Goal: Task Accomplishment & Management: Complete application form

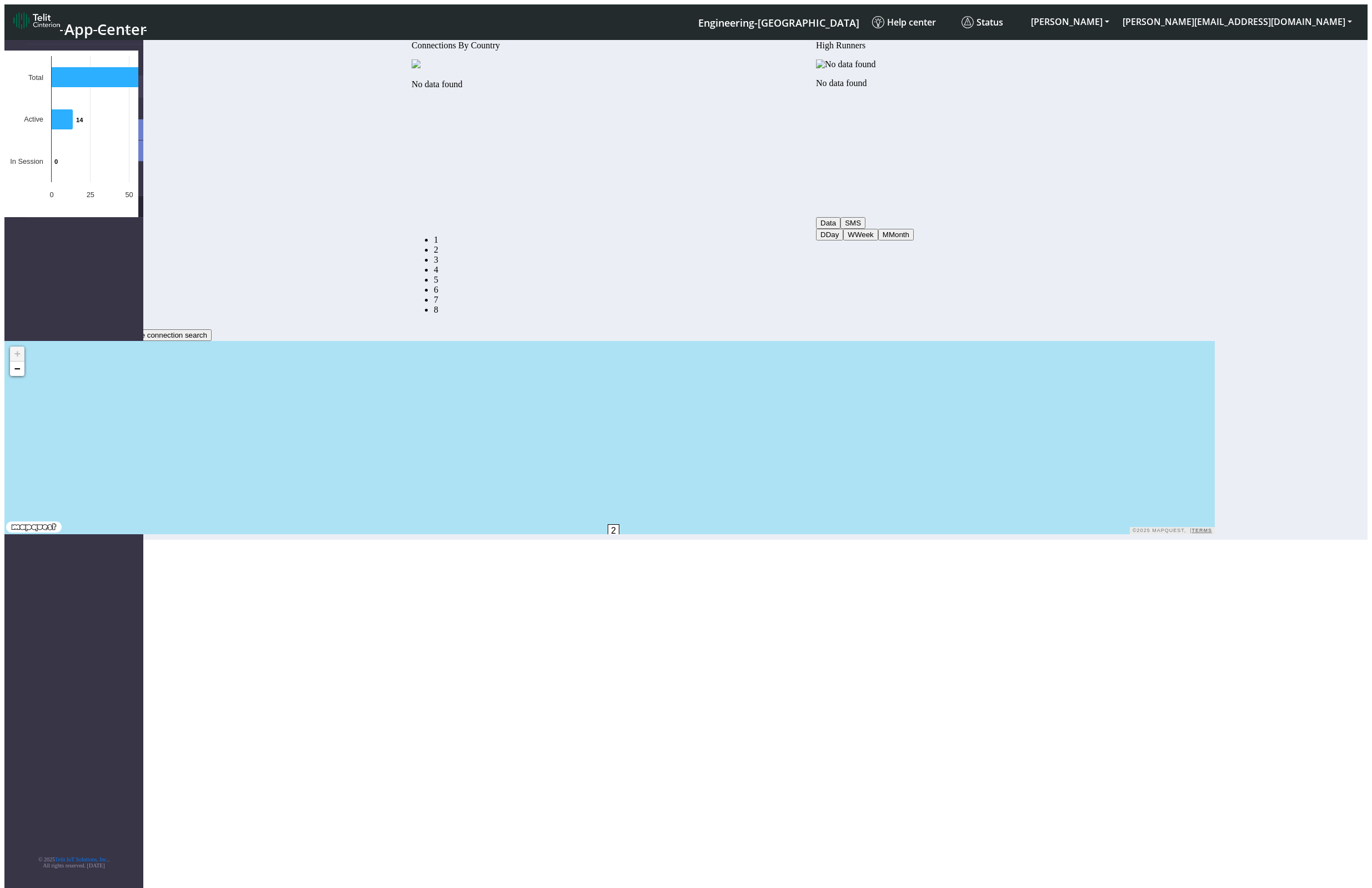
click at [70, 196] on link "eUICCs" at bounding box center [85, 207] width 117 height 21
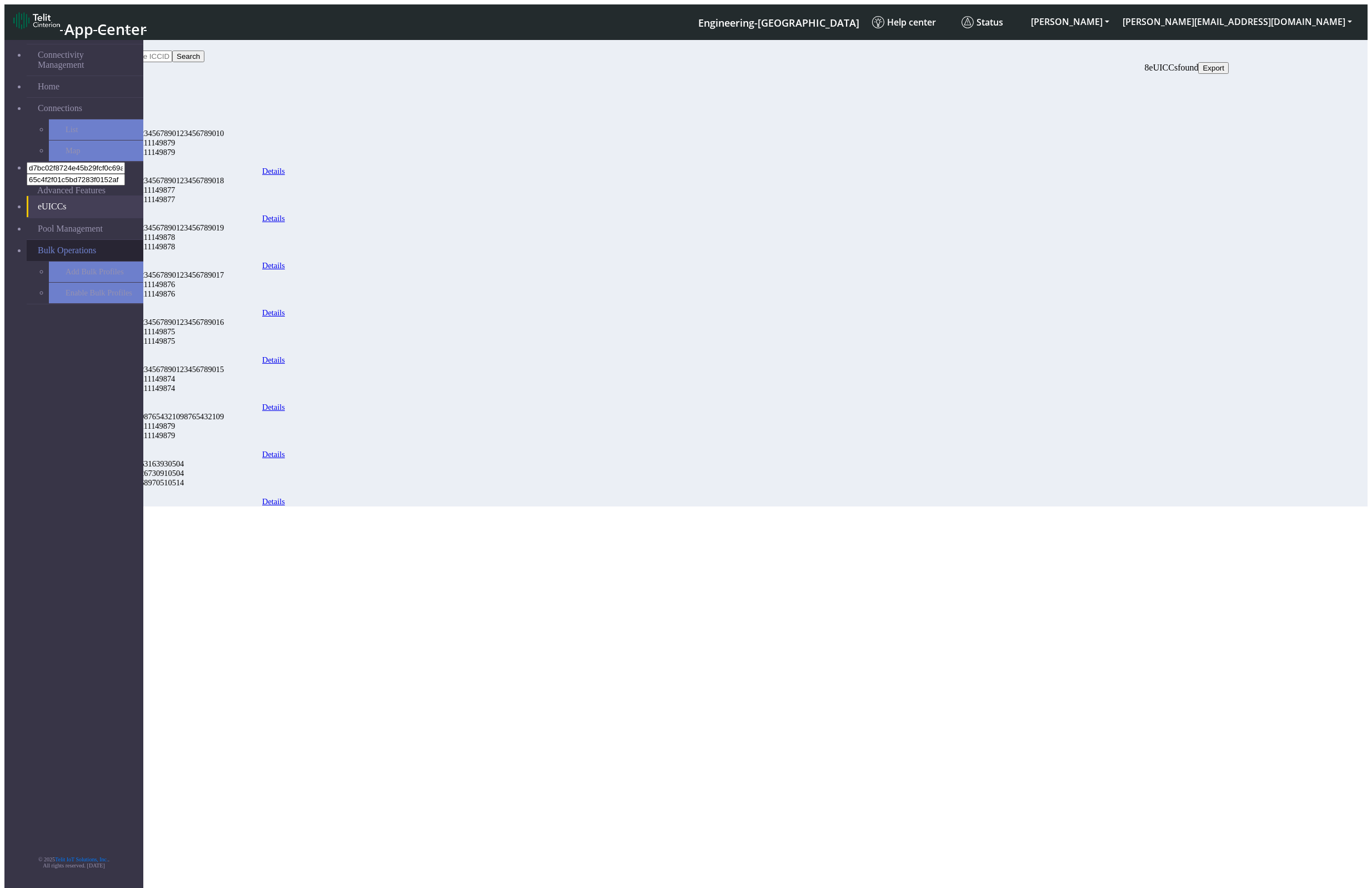
click at [103, 240] on link "Bulk Operations" at bounding box center [85, 251] width 117 height 21
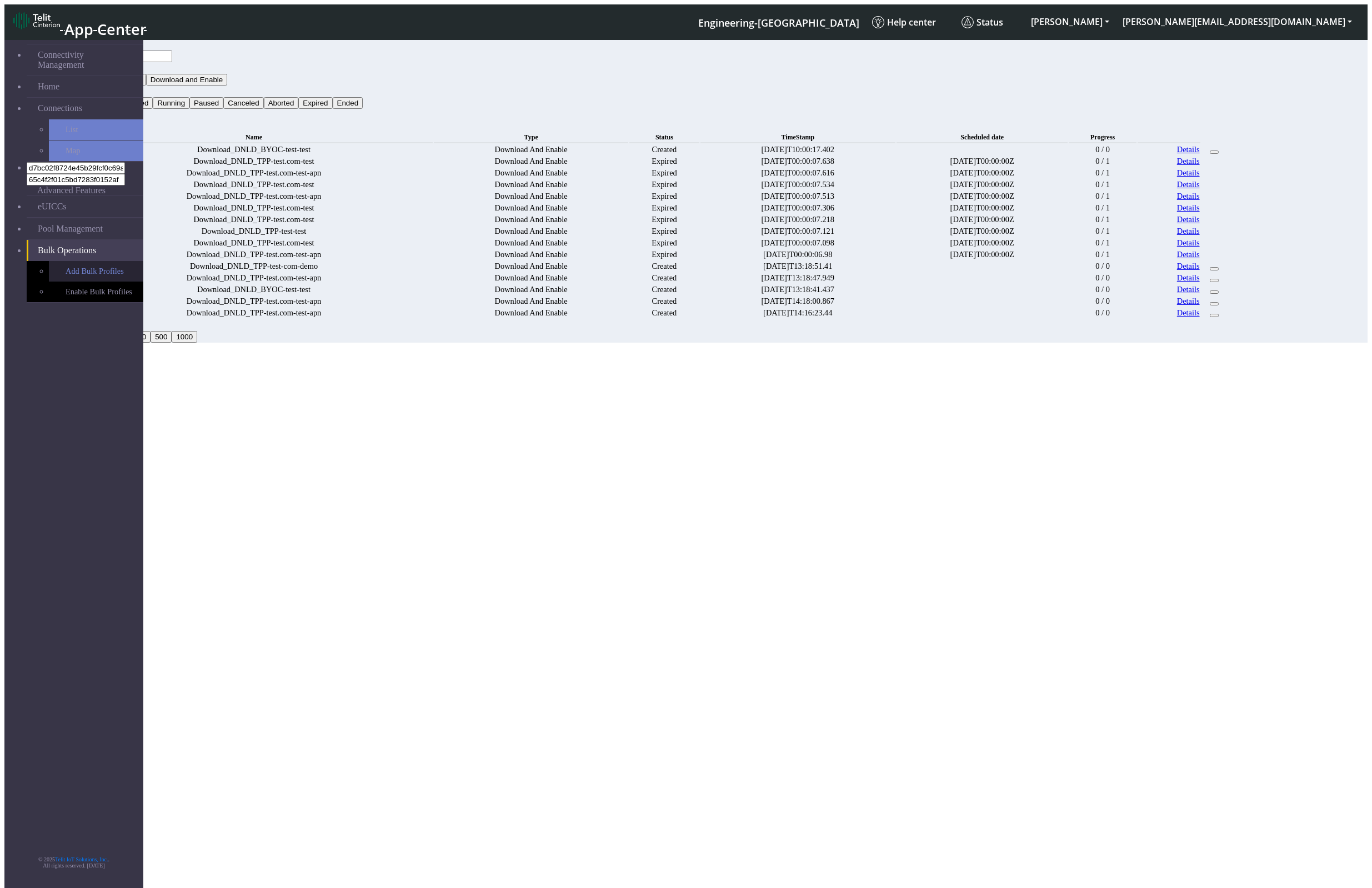
click at [64, 261] on link "Add Bulk Profiles" at bounding box center [96, 271] width 95 height 21
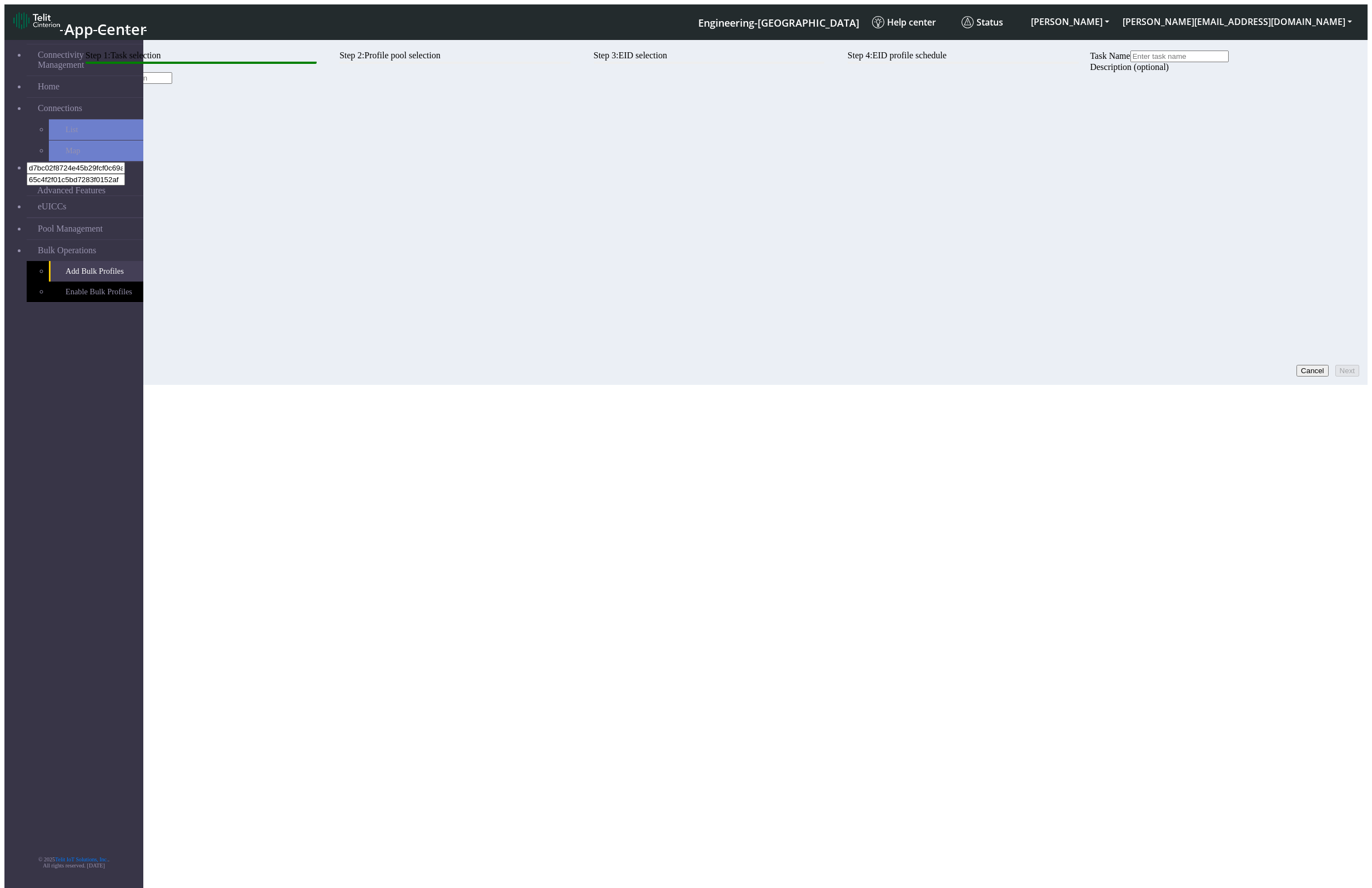
click at [753, 62] on input "text" at bounding box center [1179, 56] width 98 height 12
type input "a"
click at [339, 84] on div "Description (optional)" at bounding box center [651, 72] width 1155 height 22
drag, startPoint x: 1343, startPoint y: 348, endPoint x: 1347, endPoint y: 356, distance: 8.9
click at [753, 84] on div "Step 1: Task selection Step 2: Profile pool selection Step 3: EID selection Ste…" at bounding box center [651, 68] width 1155 height 33
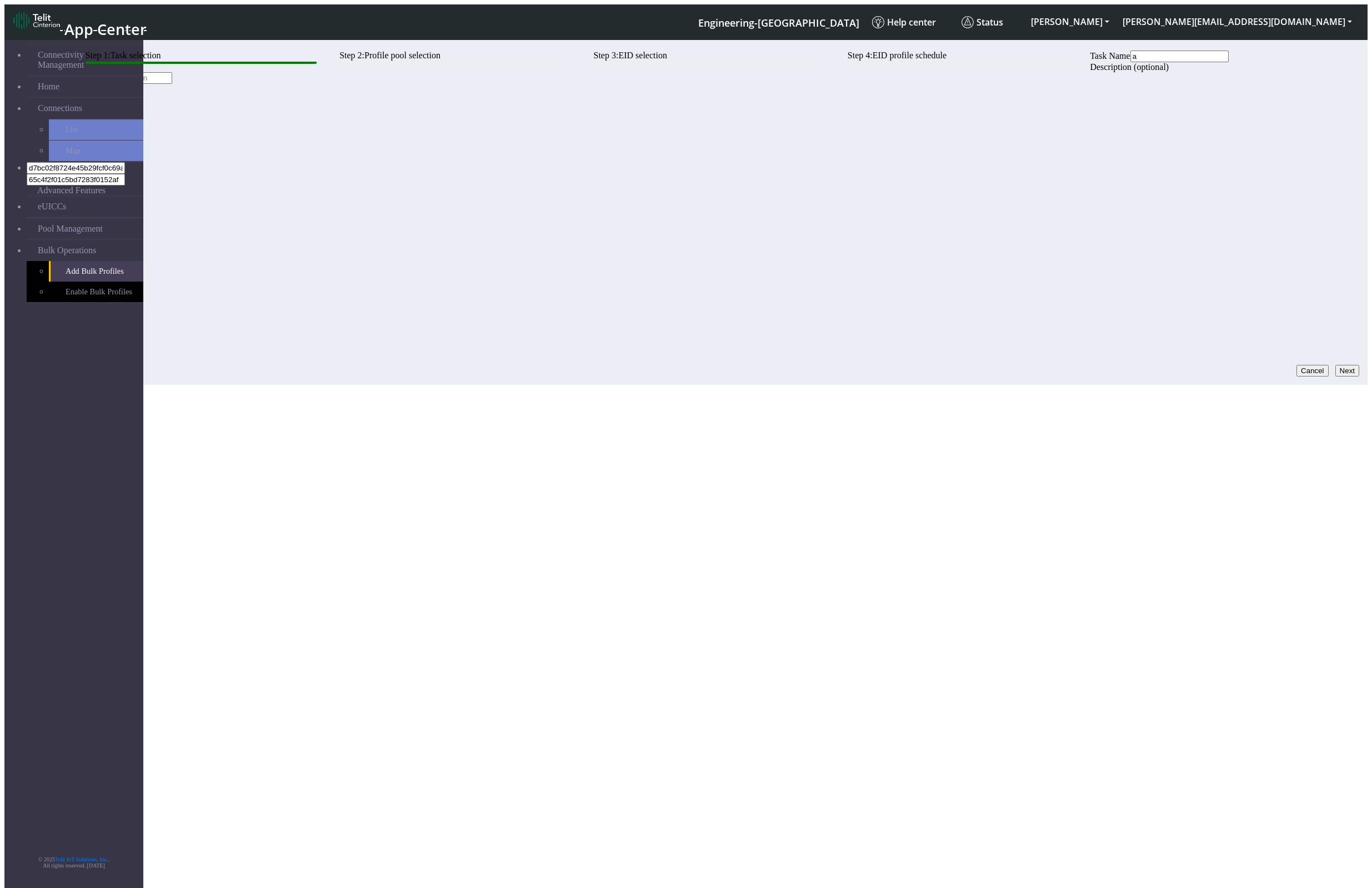
click at [753, 365] on button "Next" at bounding box center [1347, 370] width 24 height 12
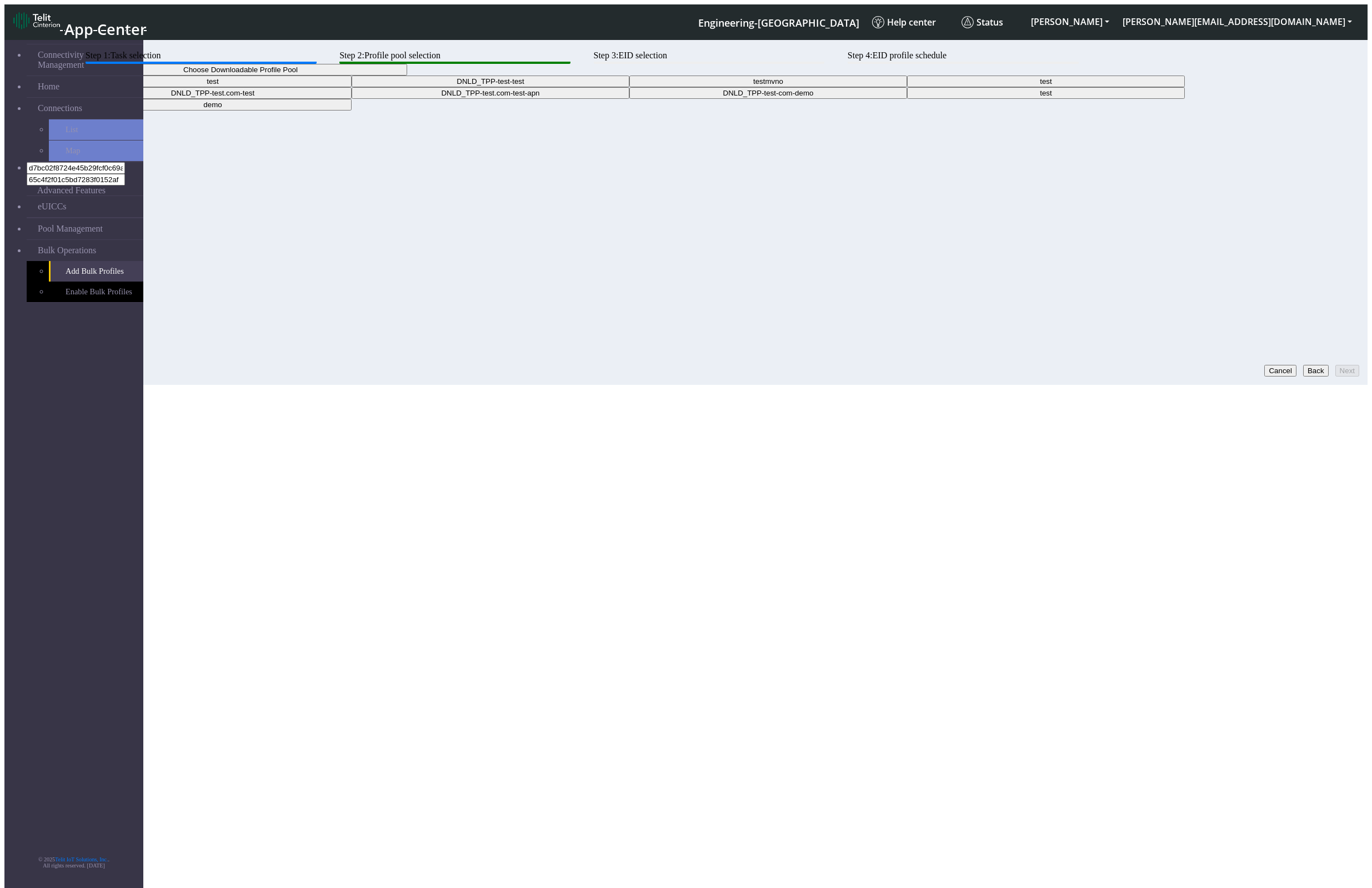
click at [407, 76] on button "Choose Downloadable Profile Pool" at bounding box center [240, 70] width 333 height 12
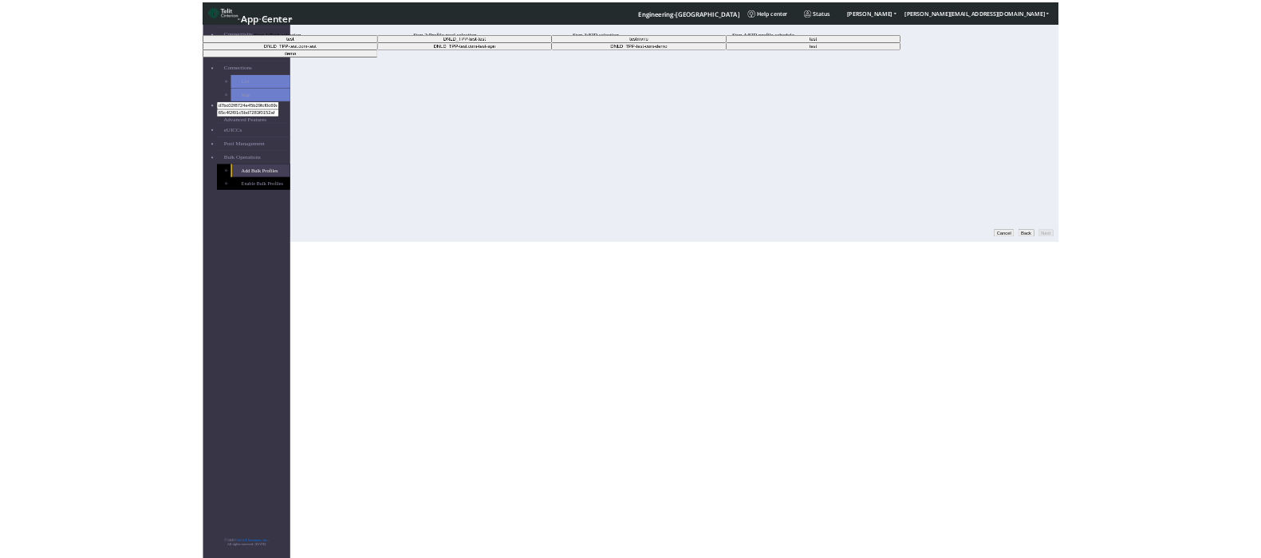
scroll to position [4, 0]
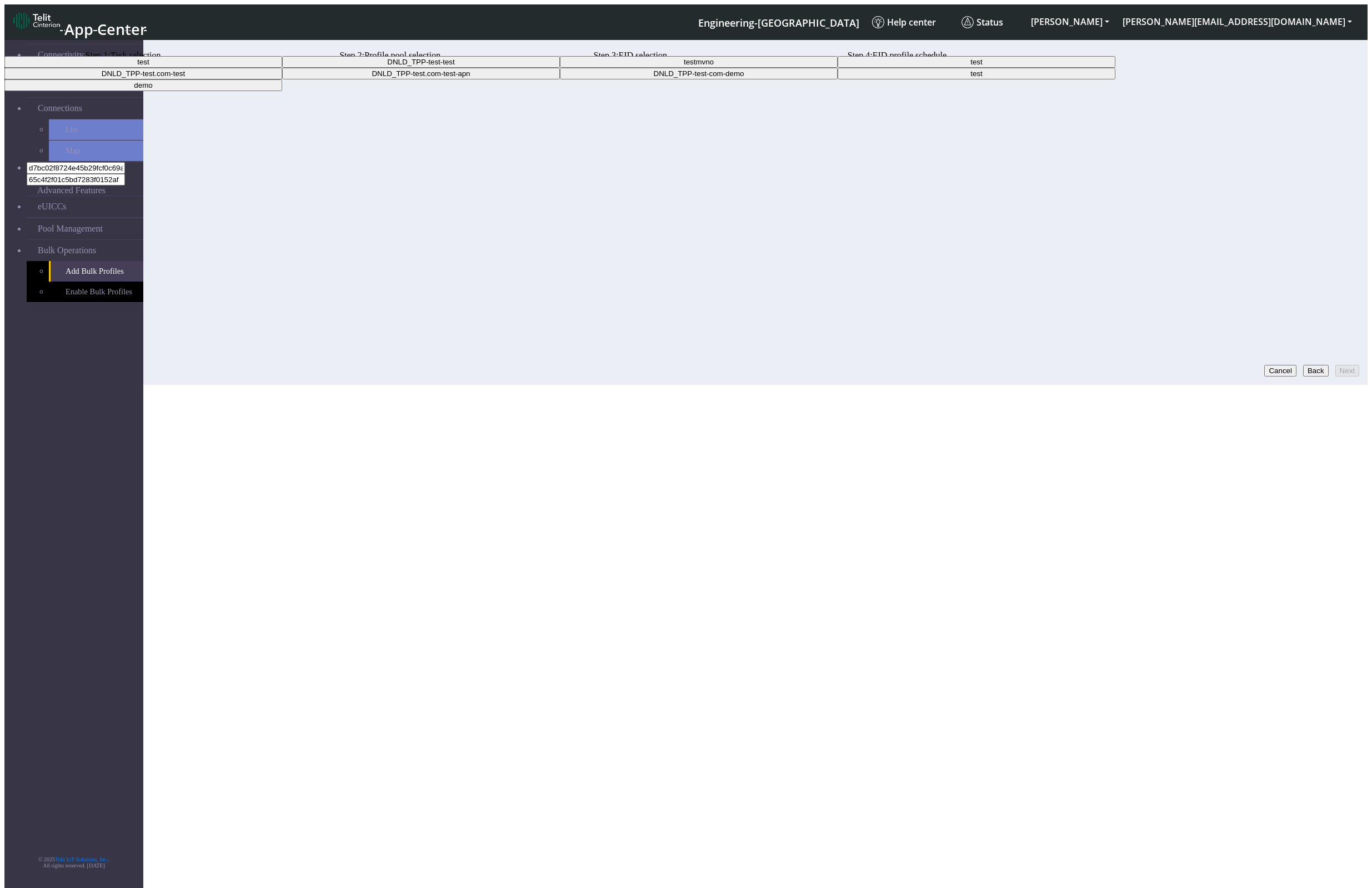
click at [753, 79] on Poolae90d0fe-811f-44b9-bf03-e6470f886b65-dropdown "test" at bounding box center [976, 73] width 278 height 12
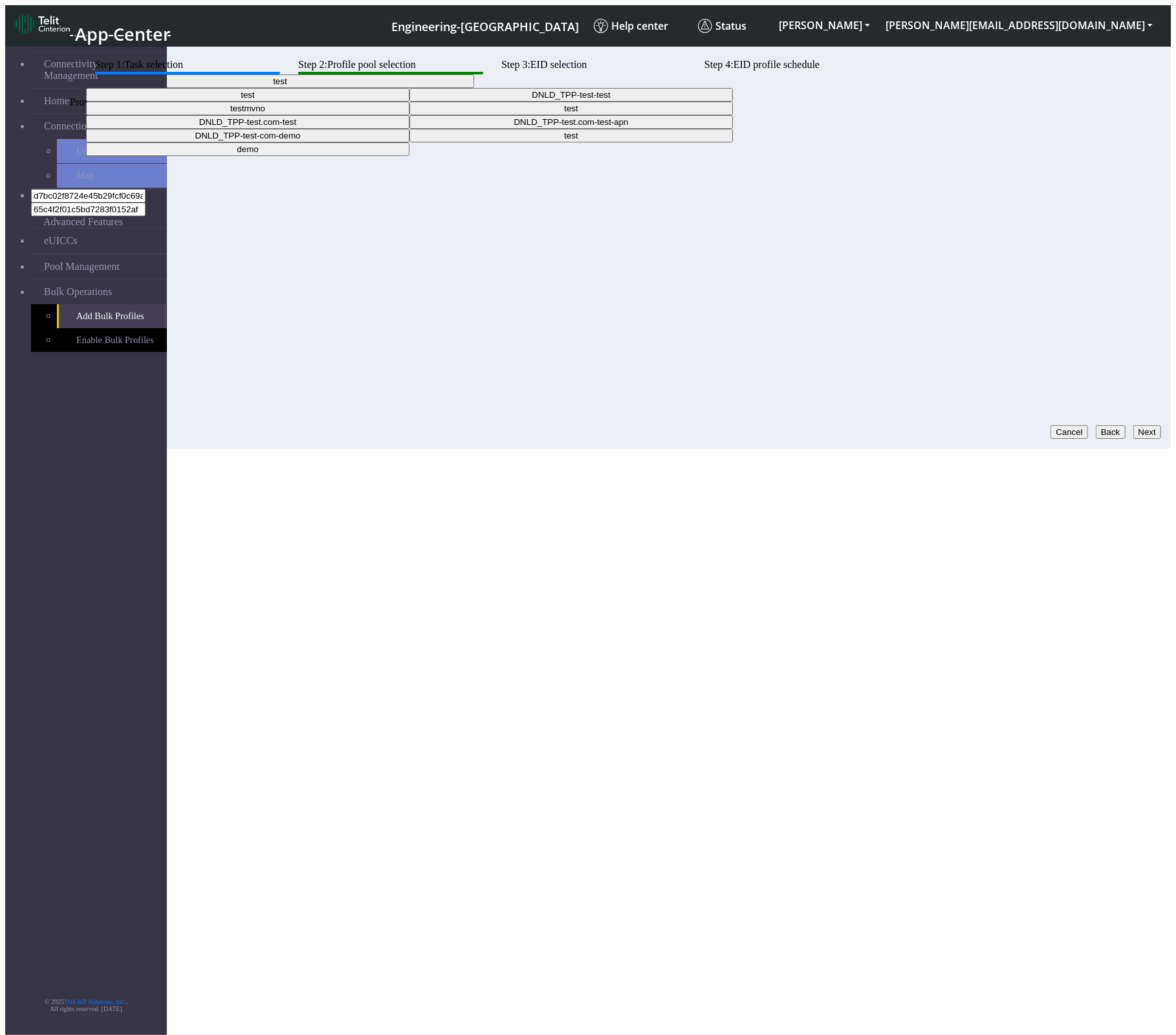
click at [280, 75] on btn "Step 1: Task selection" at bounding box center [187, 67] width 184 height 15
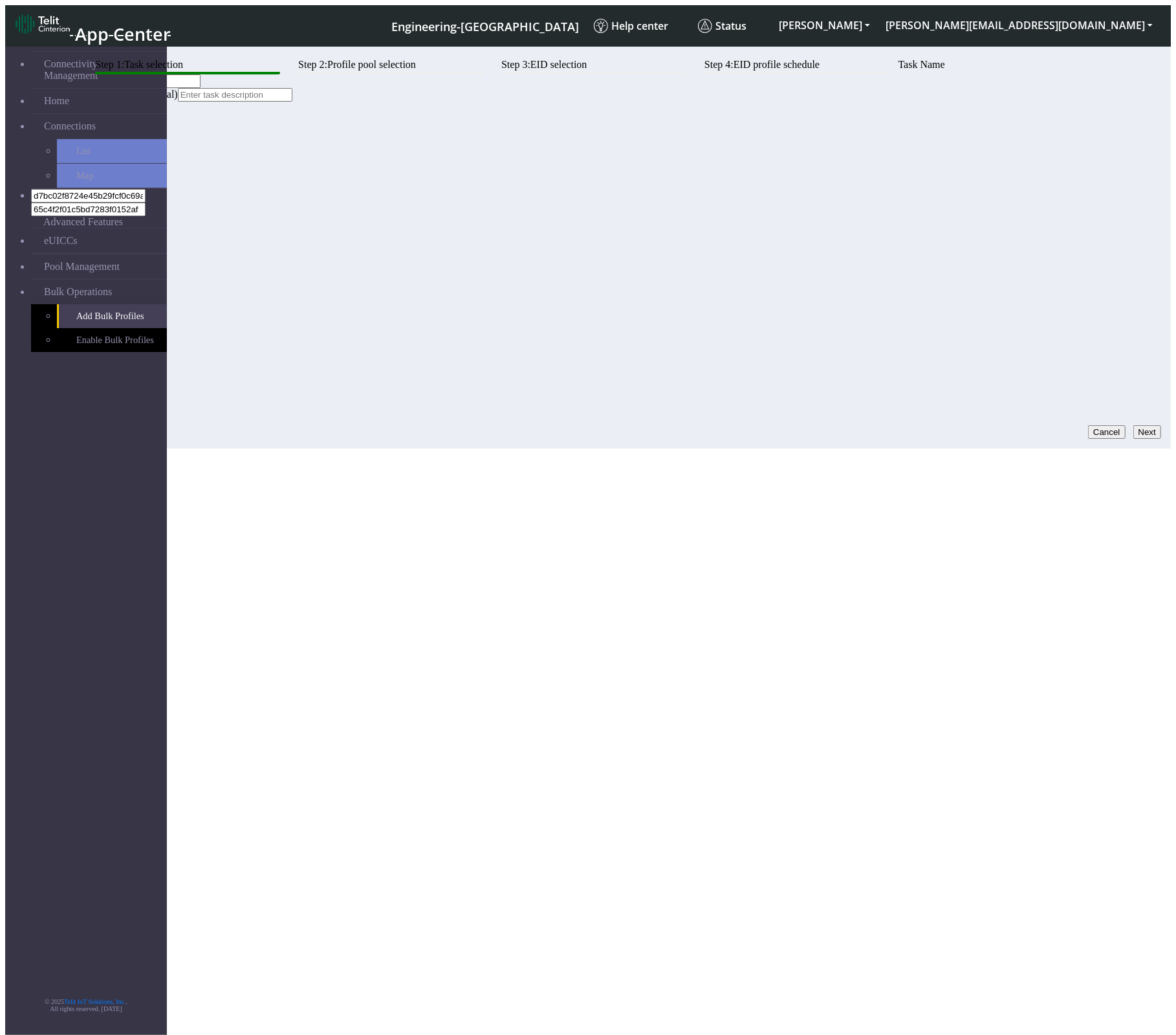
click at [444, 59] on div "Step 1: Task selection Step 2: Profile pool selection Step 3: EID selection Ste…" at bounding box center [547, 59] width 923 height 0
drag, startPoint x: 1145, startPoint y: 414, endPoint x: 1135, endPoint y: 424, distance: 14.1
click at [878, 425] on button "Next" at bounding box center [1148, 432] width 28 height 14
